Goal: Information Seeking & Learning: Check status

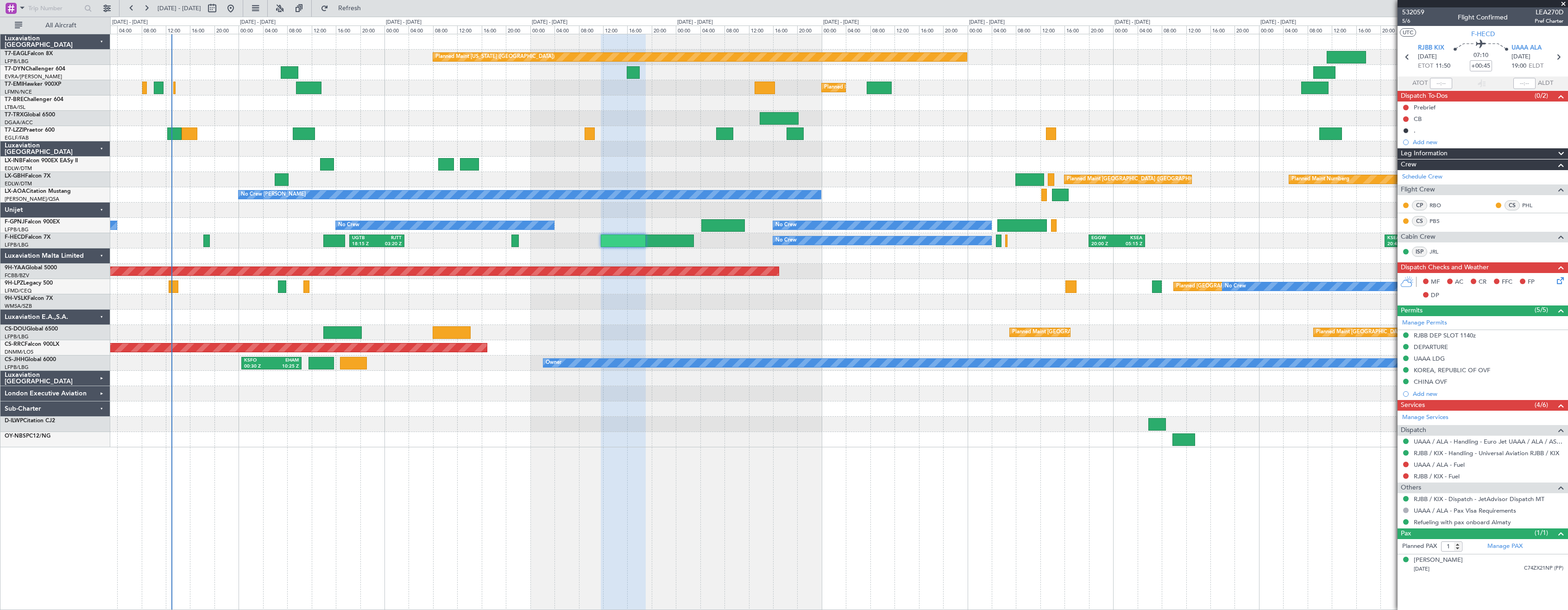
click at [533, 304] on div at bounding box center [839, 302] width 1457 height 15
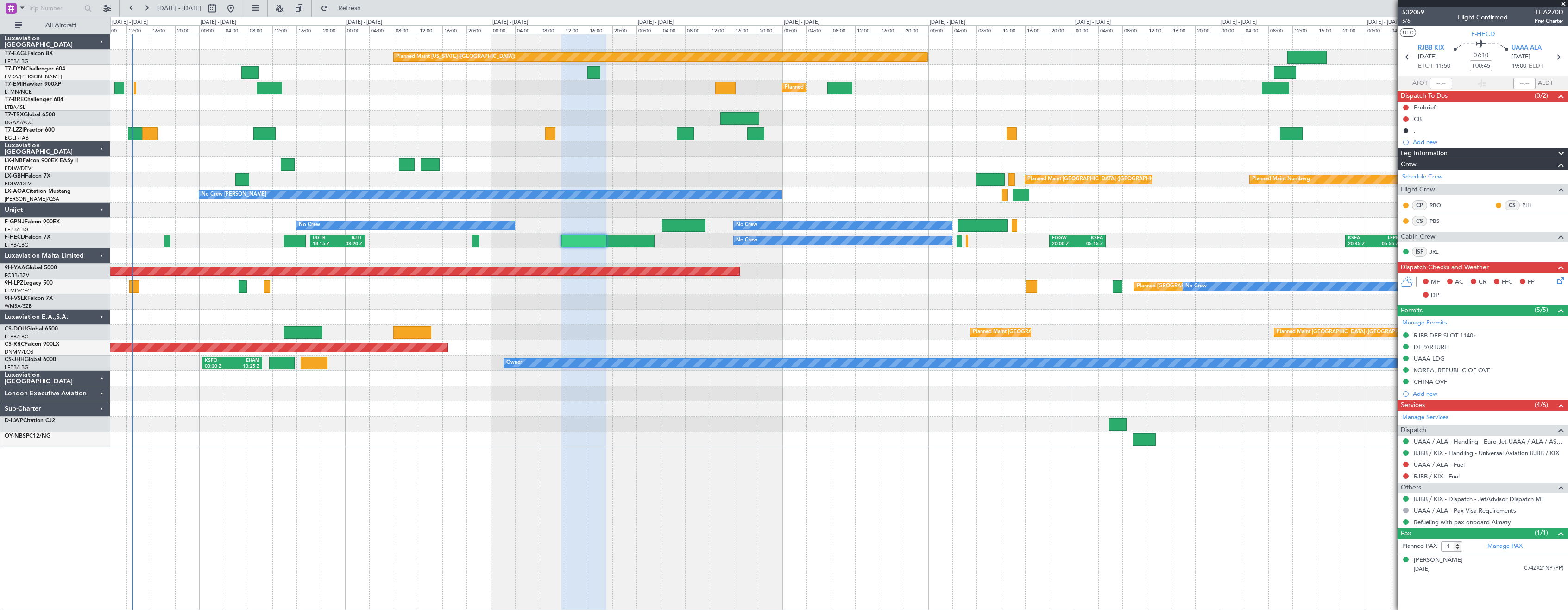
click at [543, 320] on div at bounding box center [839, 317] width 1457 height 15
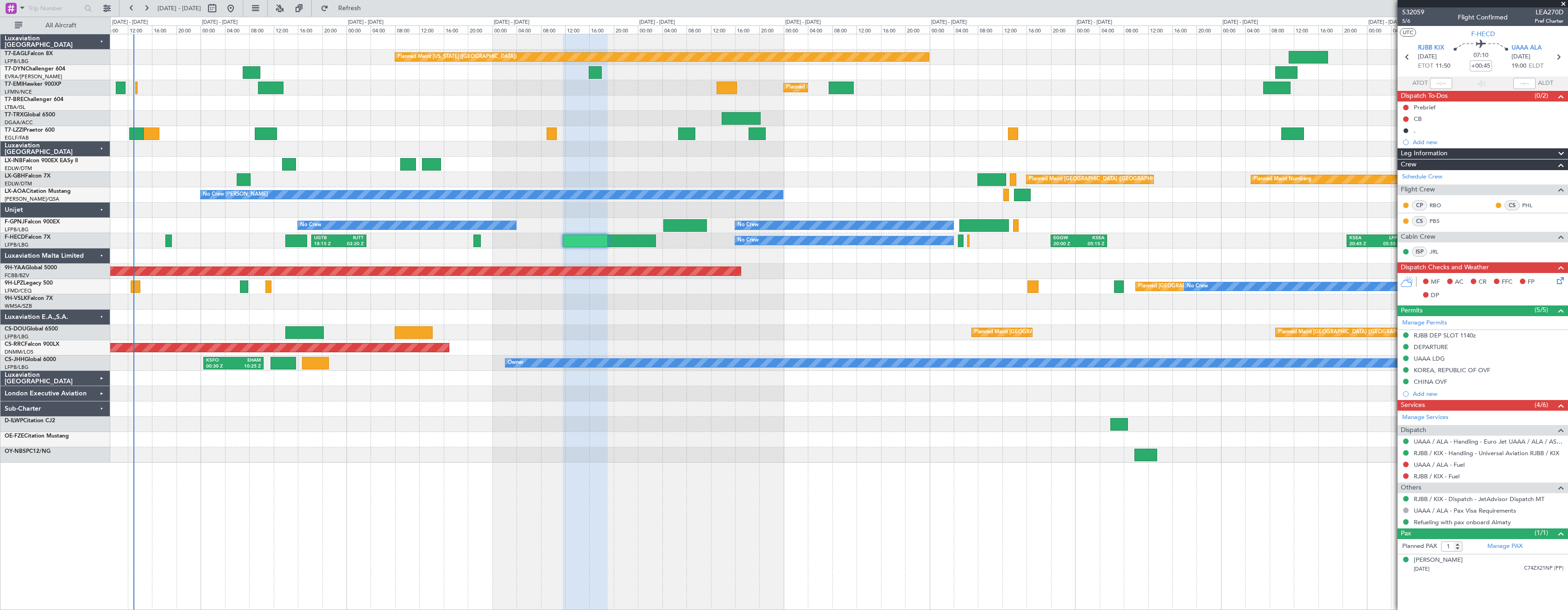
click at [630, 477] on div "Planned Maint [US_STATE] ([GEOGRAPHIC_DATA]) Planned Maint [GEOGRAPHIC_DATA] Pl…" at bounding box center [839, 322] width 1458 height 576
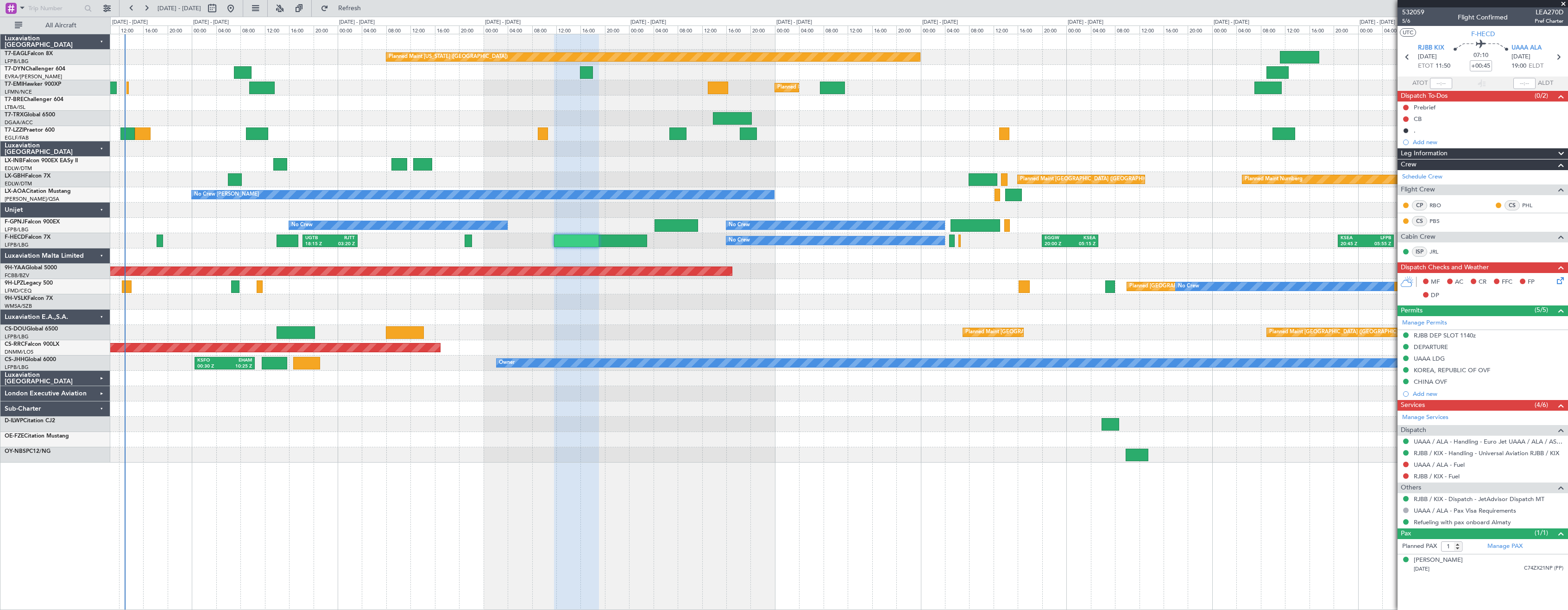
click at [564, 474] on div "Planned Maint [US_STATE] ([GEOGRAPHIC_DATA]) Planned Maint [GEOGRAPHIC_DATA] Pl…" at bounding box center [839, 322] width 1458 height 576
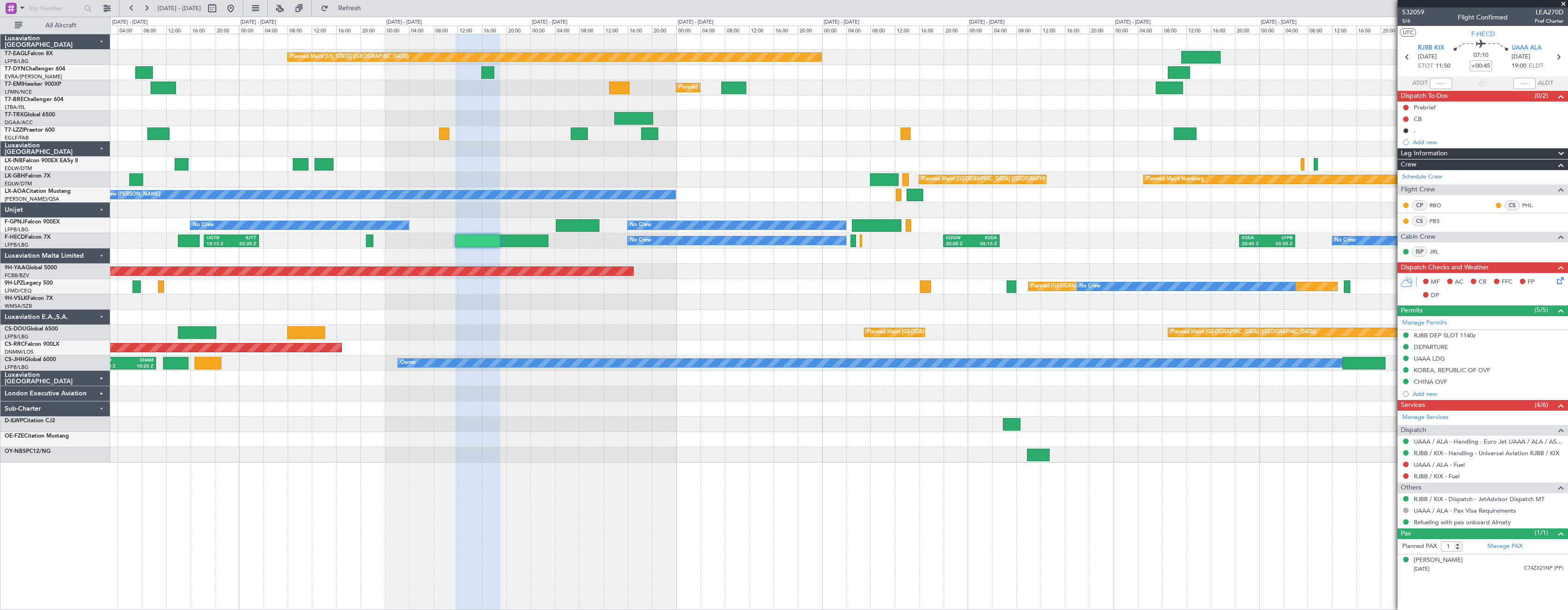
click at [670, 149] on div at bounding box center [839, 149] width 1457 height 15
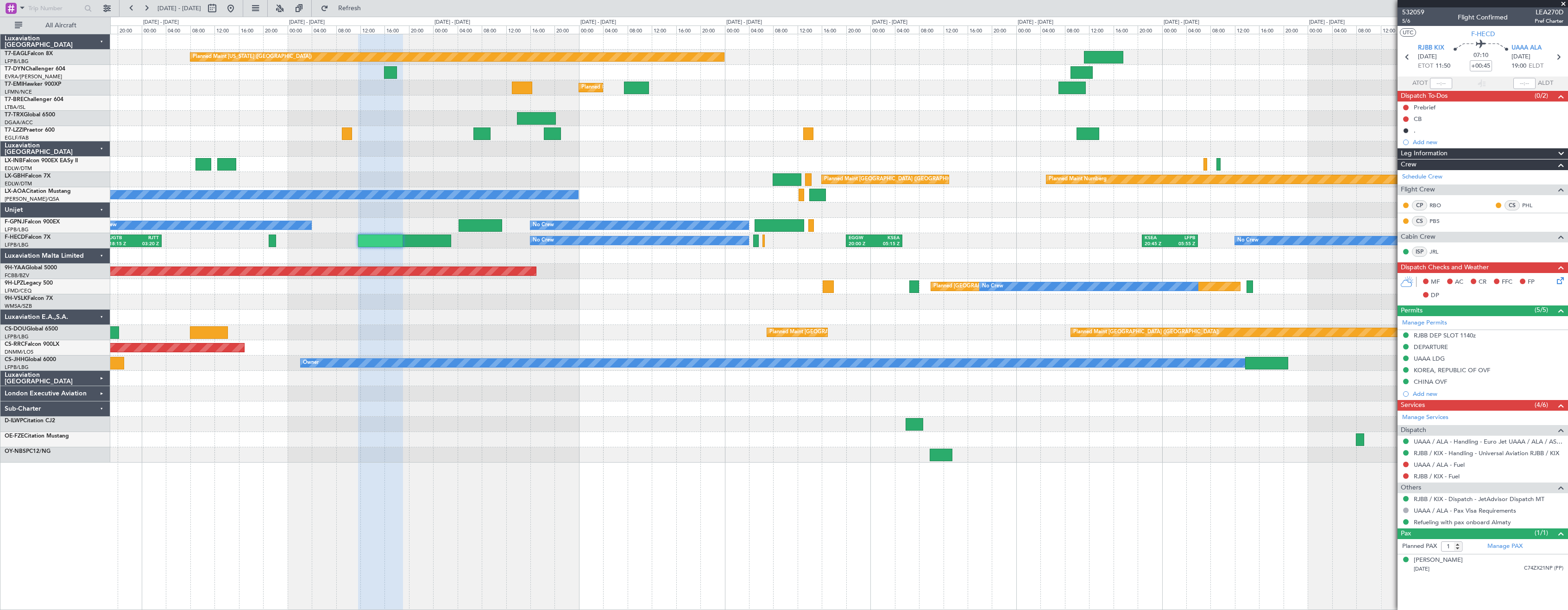
click at [680, 160] on div at bounding box center [839, 164] width 1457 height 15
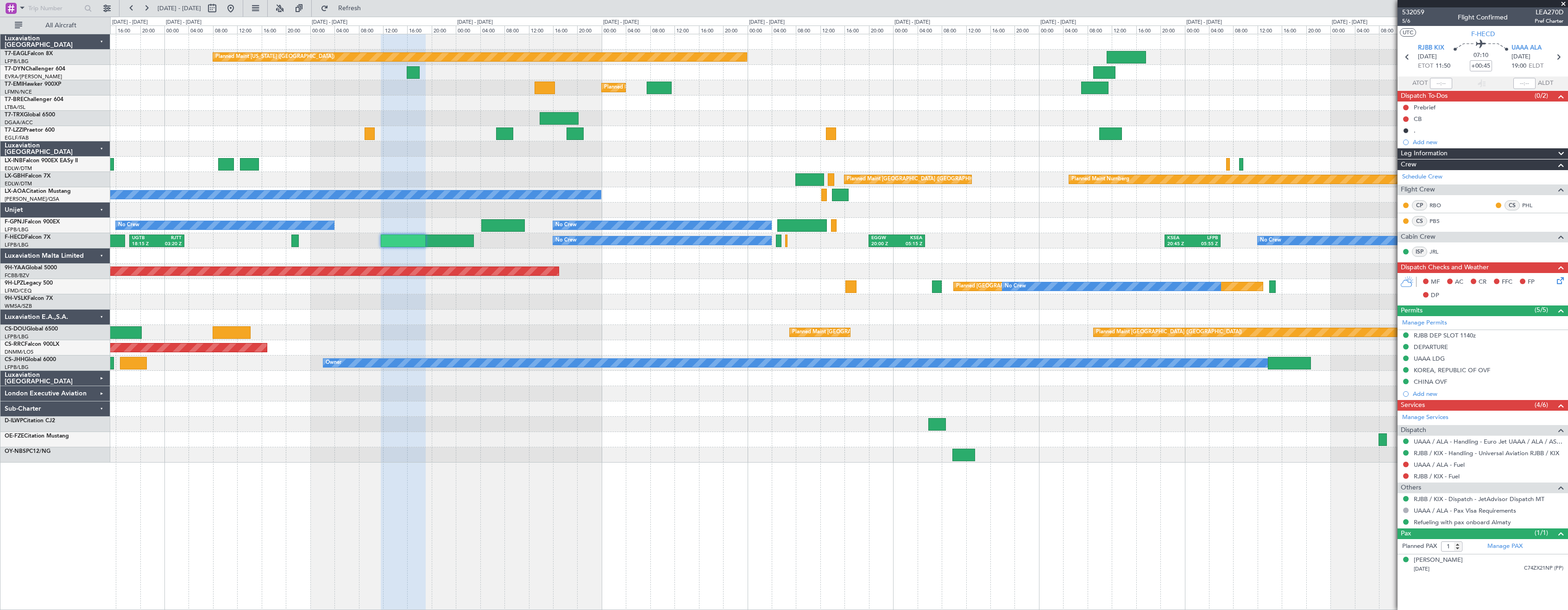
click at [432, 460] on div at bounding box center [839, 455] width 1457 height 15
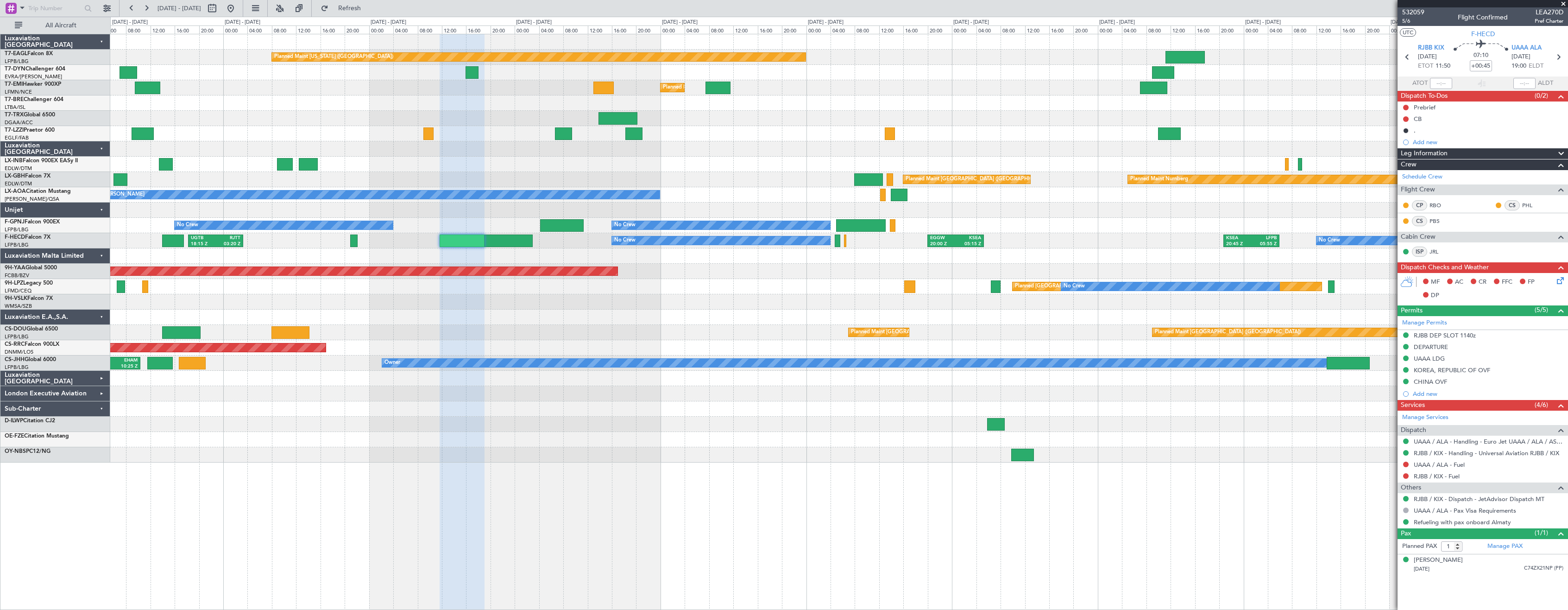
click at [568, 476] on div "Planned Maint [US_STATE] ([GEOGRAPHIC_DATA]) Planned Maint [GEOGRAPHIC_DATA] Pl…" at bounding box center [839, 322] width 1458 height 576
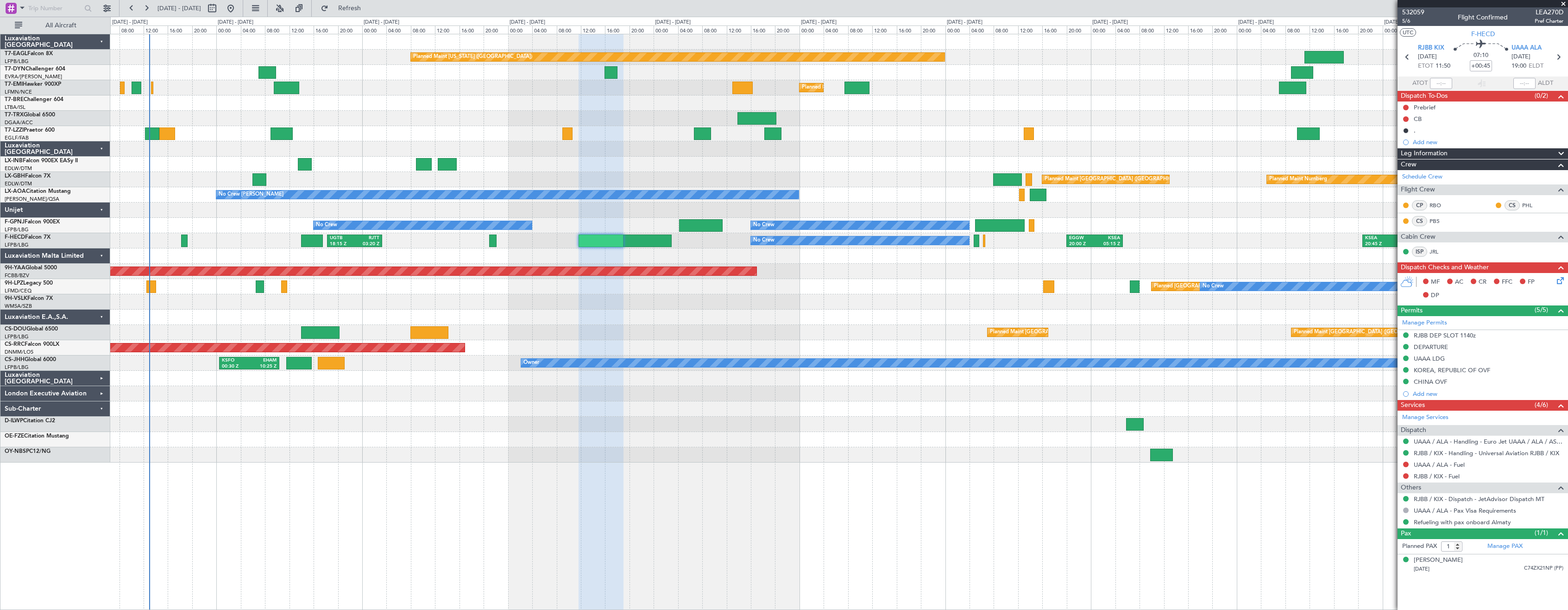
click at [454, 486] on div "Planned Maint [US_STATE] ([GEOGRAPHIC_DATA]) Planned Maint [GEOGRAPHIC_DATA] Pl…" at bounding box center [839, 322] width 1458 height 576
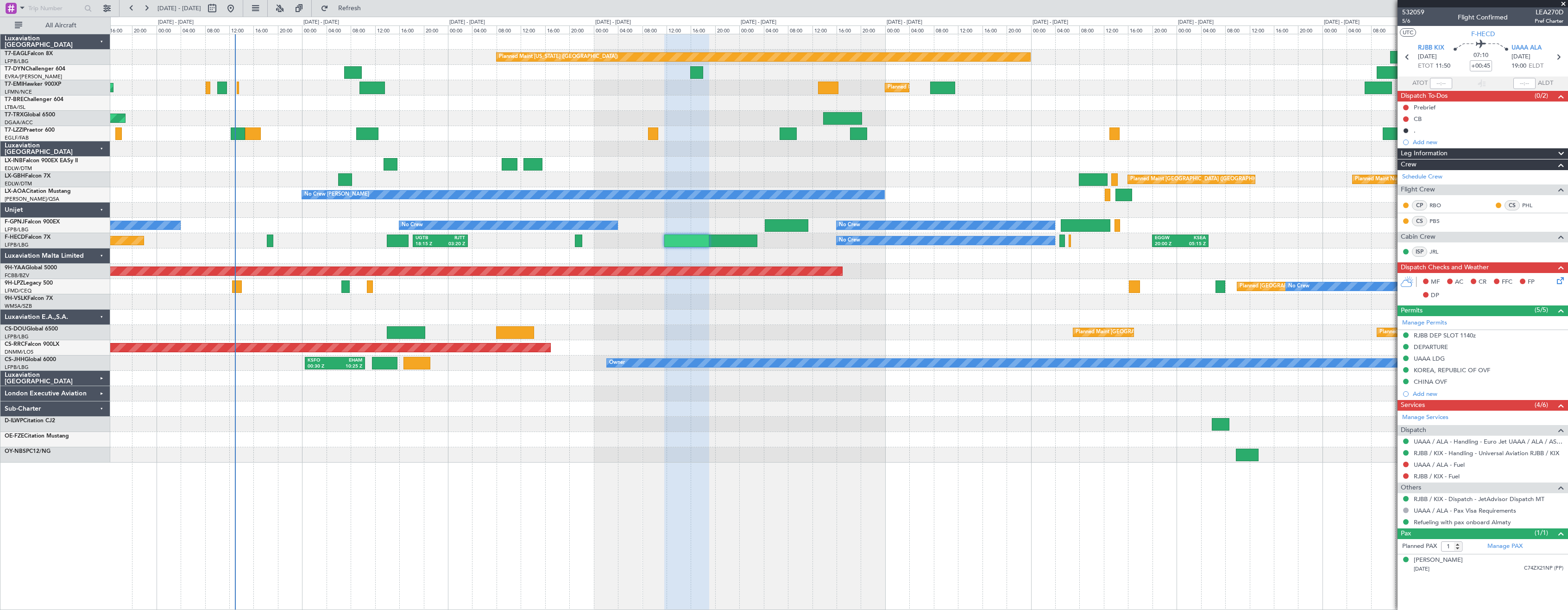
click at [448, 480] on div "Planned Maint [US_STATE] ([GEOGRAPHIC_DATA]) Planned Maint [GEOGRAPHIC_DATA] Pl…" at bounding box center [839, 322] width 1458 height 576
